Goal: Information Seeking & Learning: Check status

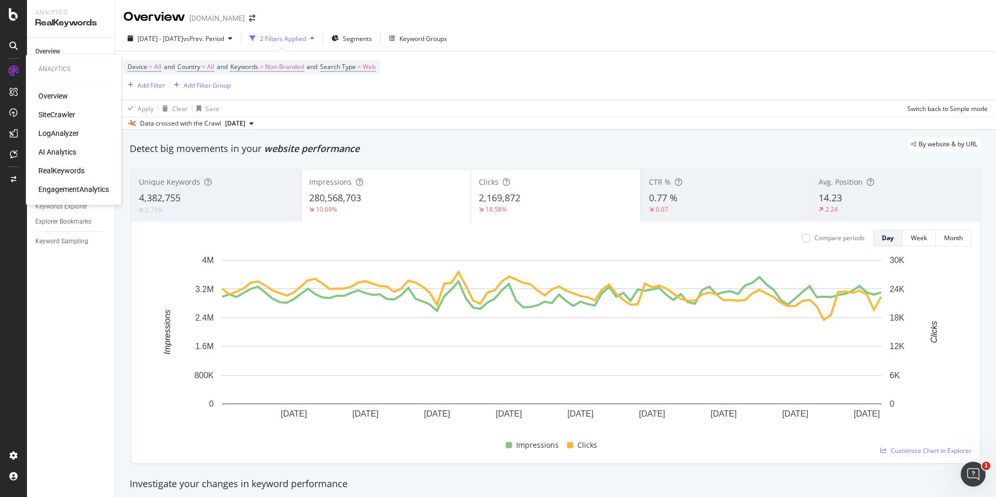
click at [57, 136] on div "LogAnalyzer" at bounding box center [58, 133] width 40 height 10
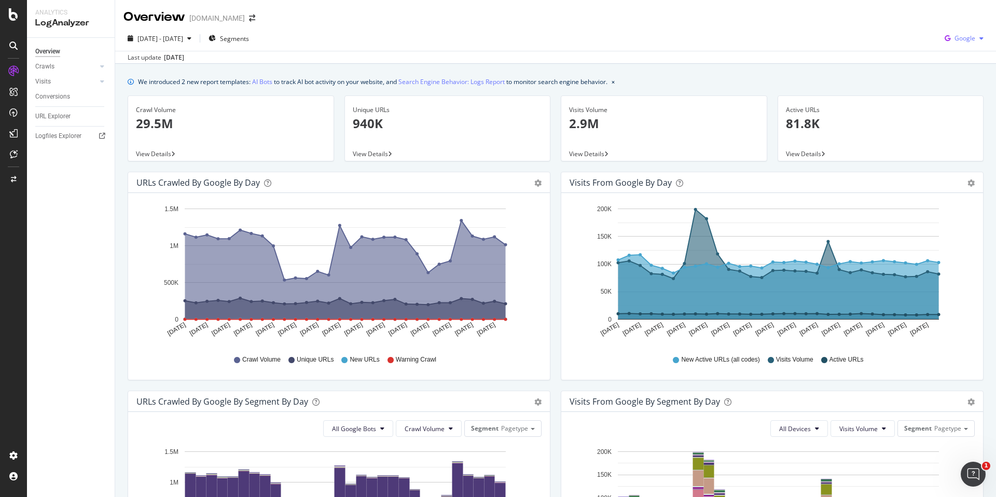
click at [962, 44] on div "Google" at bounding box center [963, 39] width 47 height 16
click at [955, 78] on span "Bing" at bounding box center [964, 78] width 38 height 9
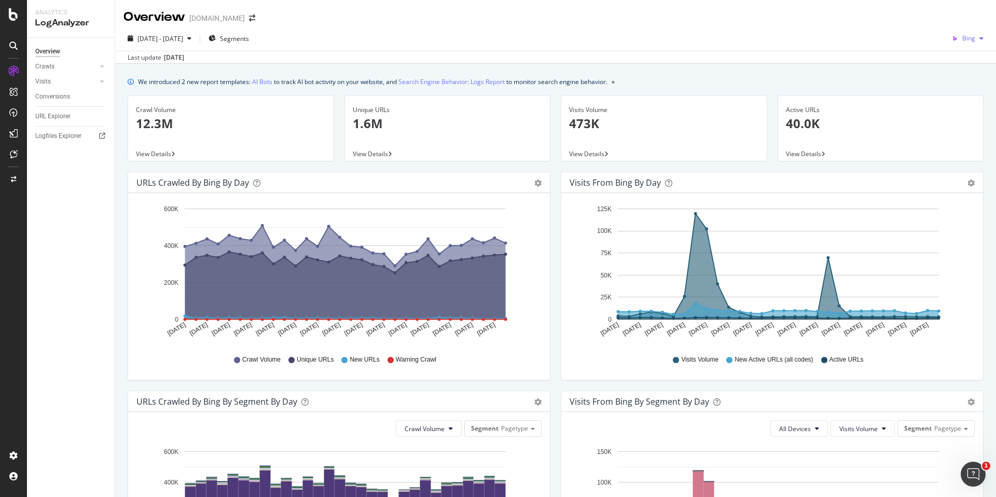
click at [964, 47] on div "2025 Sep. 8th - Oct. 7th Segments Bing" at bounding box center [555, 40] width 881 height 21
click at [966, 34] on span "Bing" at bounding box center [968, 38] width 13 height 9
click at [947, 313] on icon "Sep 08 2025 Sep 10 2025 Sep 12 2025 Sep 14 2025 Sep 16 2025 Sep 18 2025 Sep 20 …" at bounding box center [771, 273] width 402 height 144
click at [962, 40] on span "Bing" at bounding box center [968, 38] width 13 height 9
click at [953, 101] on span "OpenAI" at bounding box center [965, 97] width 38 height 9
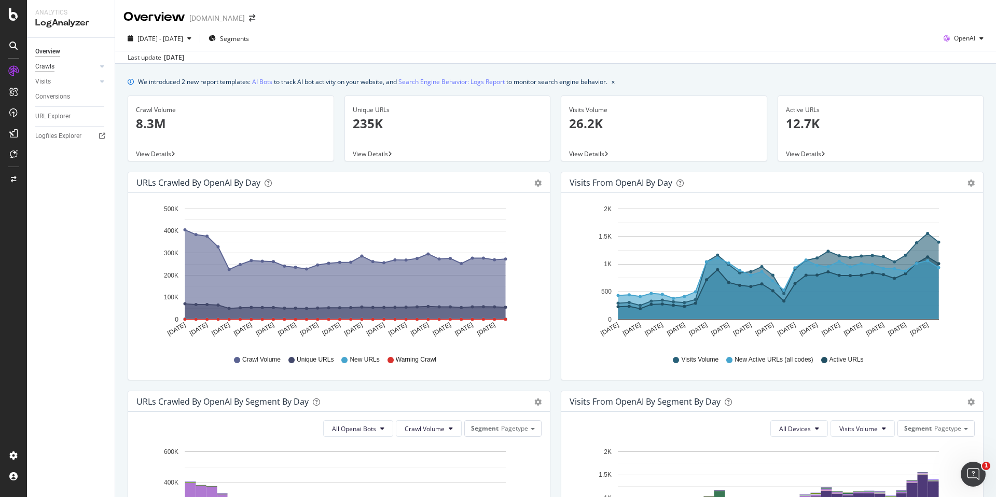
click at [49, 67] on div "Crawls" at bounding box center [44, 66] width 19 height 11
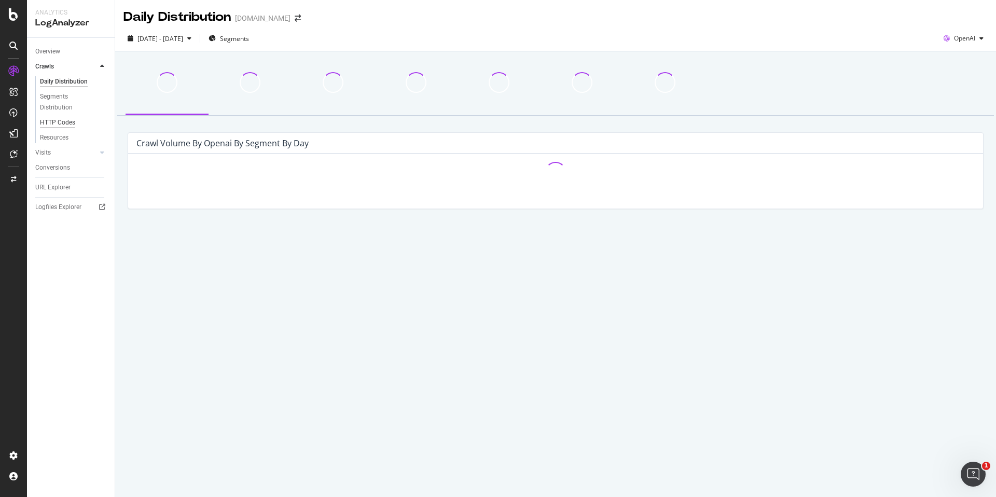
click at [59, 120] on div "HTTP Codes" at bounding box center [57, 122] width 35 height 11
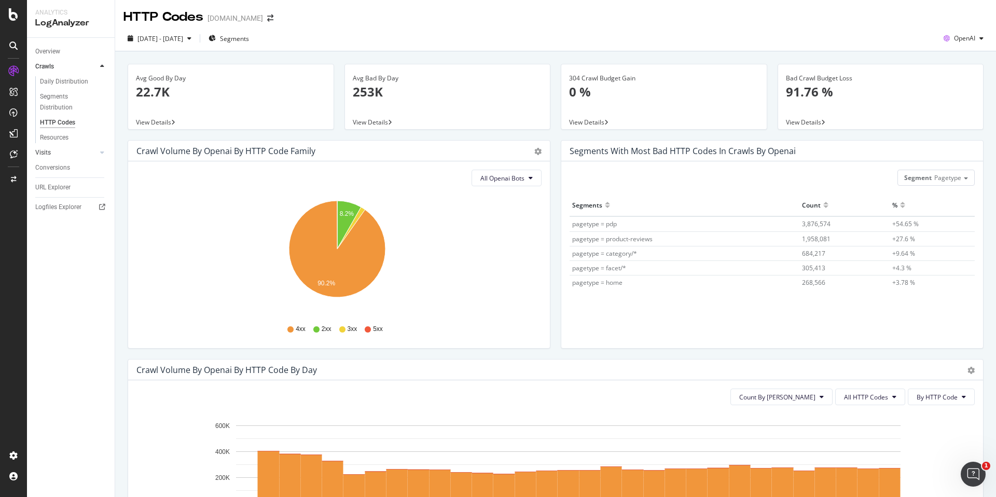
click at [66, 150] on link "Visits" at bounding box center [66, 152] width 62 height 11
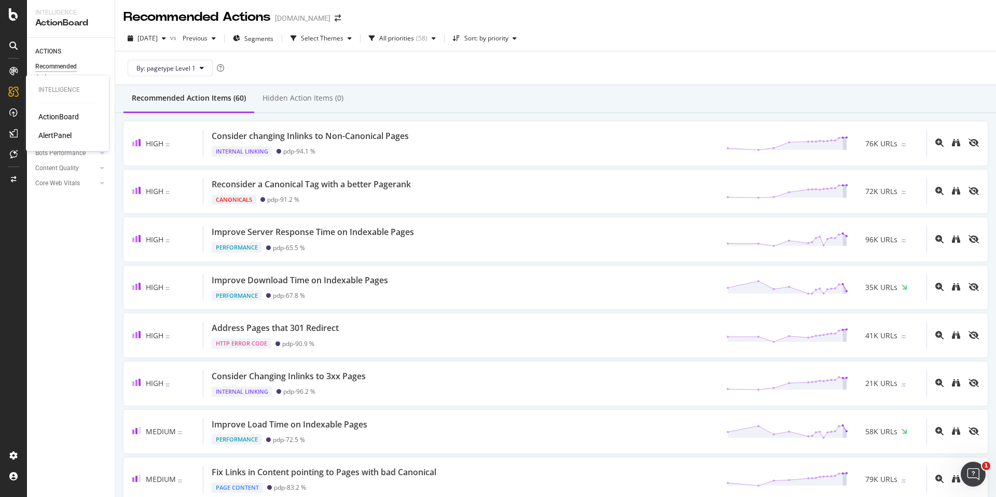
click at [52, 133] on div "AlertPanel" at bounding box center [54, 135] width 33 height 10
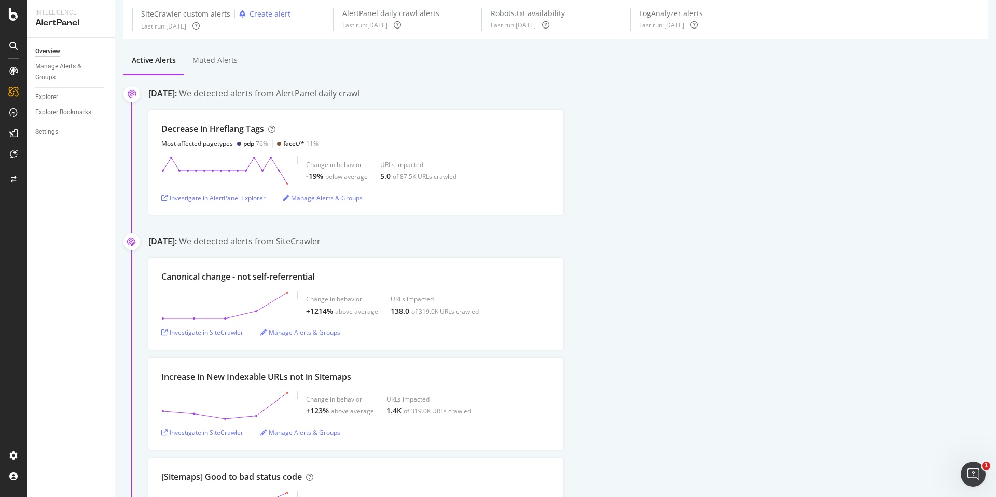
scroll to position [40, 0]
